Goal: Information Seeking & Learning: Learn about a topic

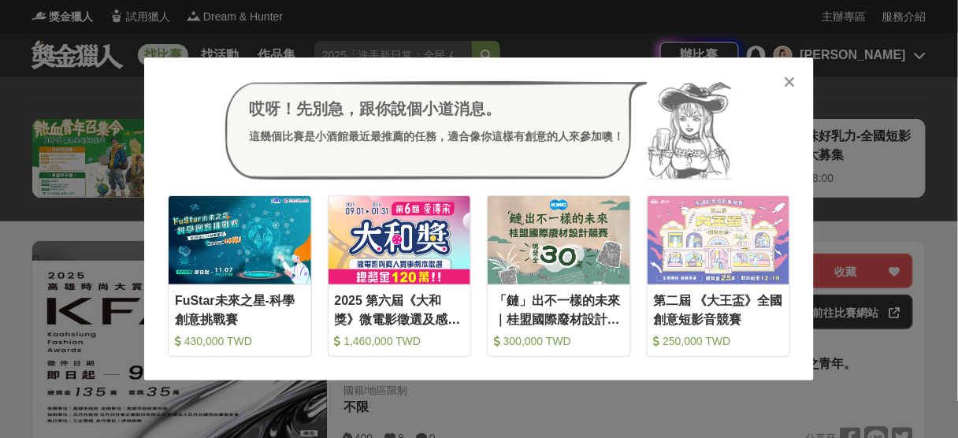
click at [791, 76] on icon at bounding box center [790, 82] width 12 height 16
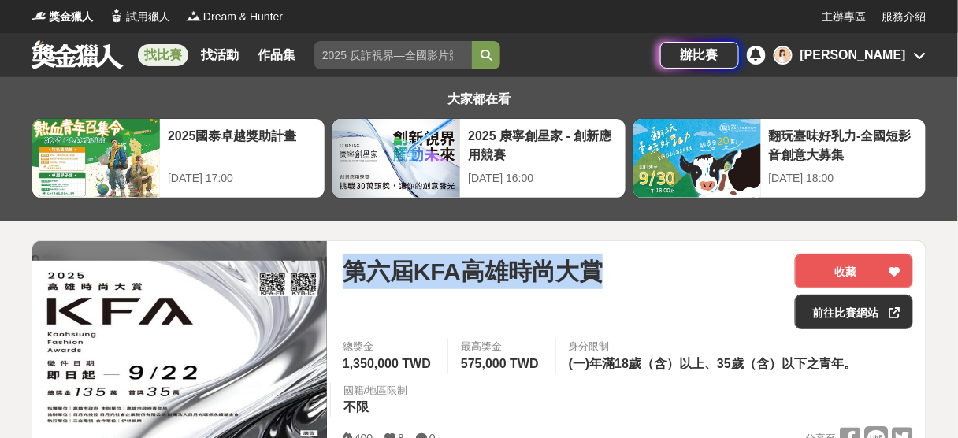
drag, startPoint x: 348, startPoint y: 264, endPoint x: 623, endPoint y: 268, distance: 274.8
click at [623, 268] on div "第六屆KFA高雄時尚大賞" at bounding box center [562, 271] width 439 height 35
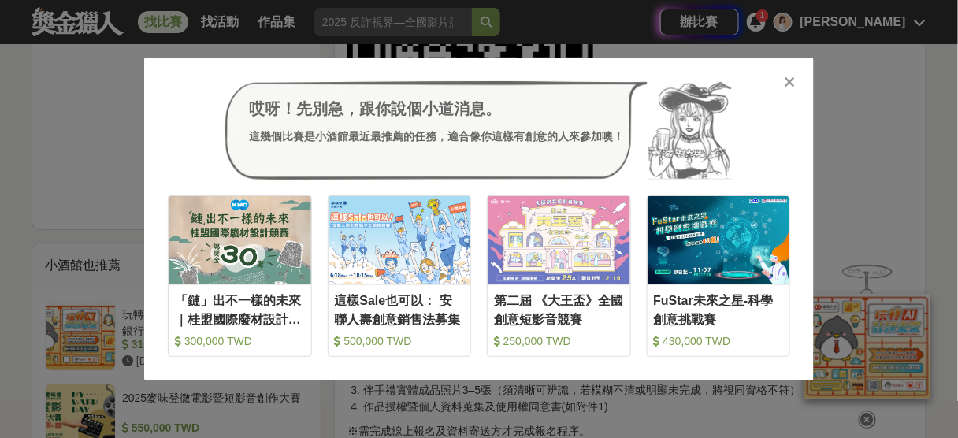
click at [787, 80] on icon at bounding box center [790, 82] width 12 height 16
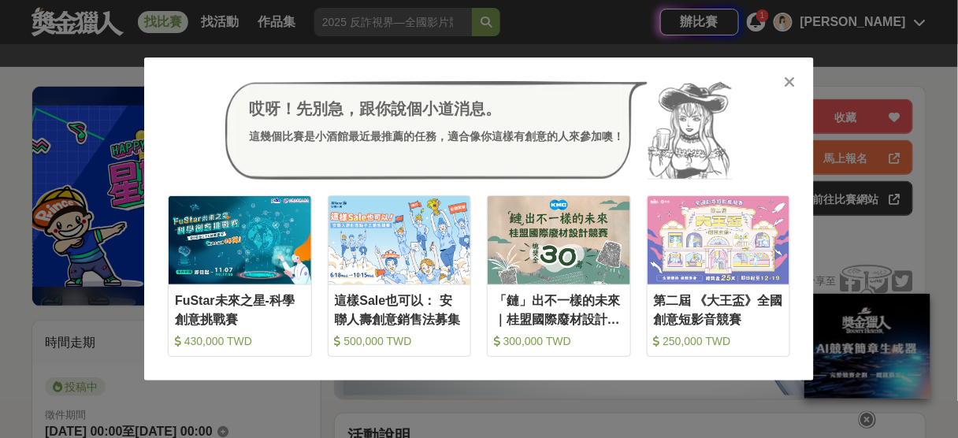
click at [792, 78] on icon at bounding box center [790, 82] width 12 height 16
